Goal: Information Seeking & Learning: Learn about a topic

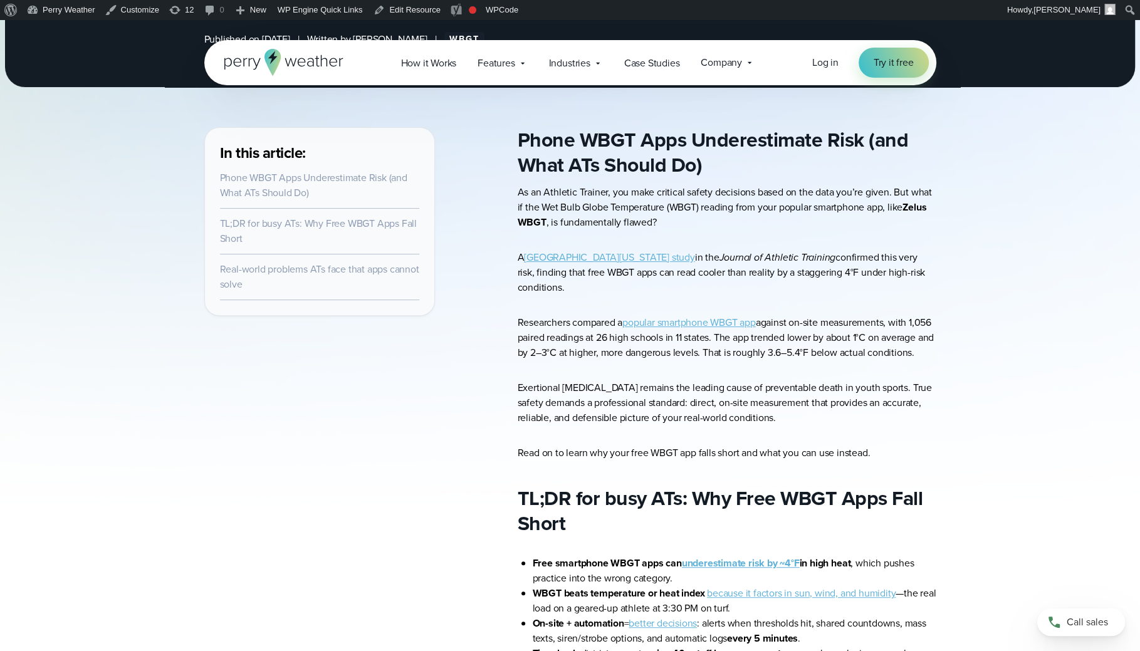
scroll to position [370, 0]
